Goal: Transaction & Acquisition: Register for event/course

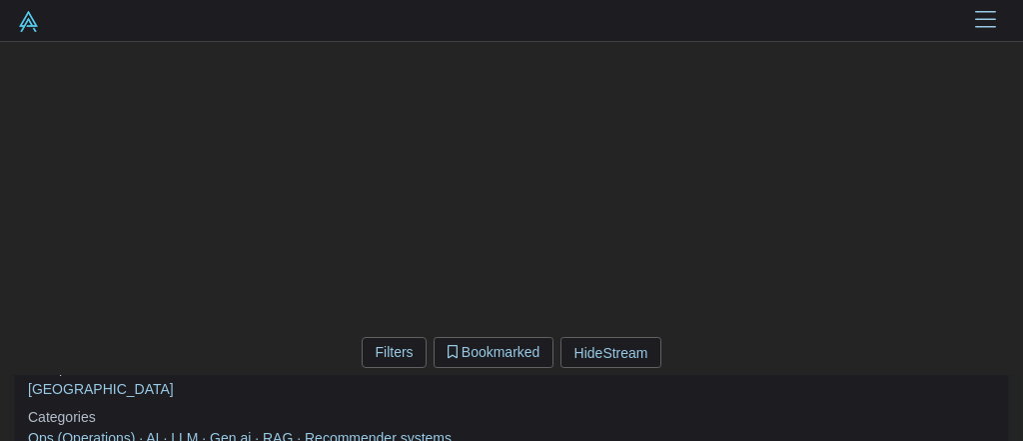
scroll to position [240, 0]
